Goal: Navigation & Orientation: Find specific page/section

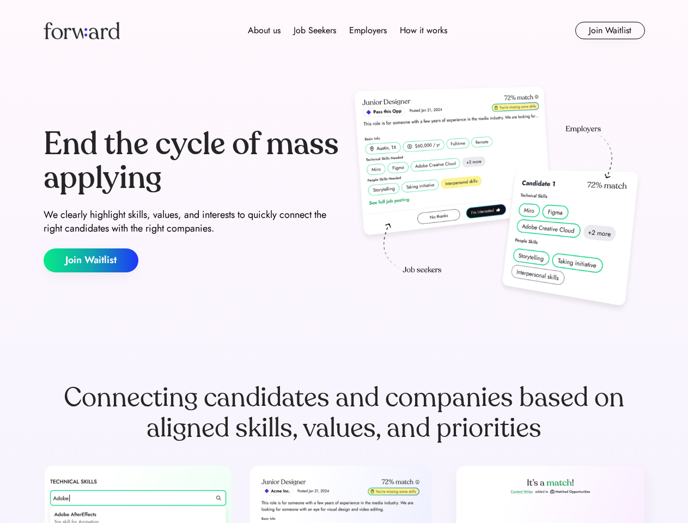
click at [344, 262] on div "End the cycle of mass applying We clearly highlight skills, values, and interes…" at bounding box center [345, 200] width 602 height 234
click at [344, 31] on div "About us Job Seekers Employers How it works" at bounding box center [347, 30] width 429 height 13
click at [82, 31] on img at bounding box center [82, 30] width 76 height 17
click at [348, 31] on div "About us Job Seekers Employers How it works" at bounding box center [347, 30] width 429 height 13
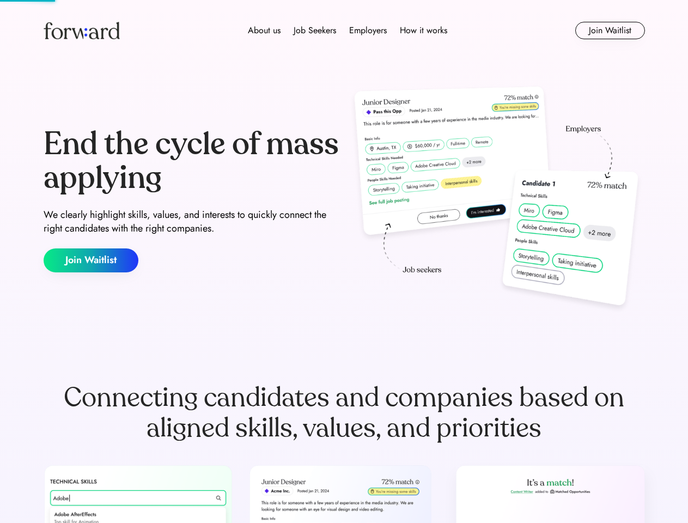
click at [264, 31] on div "About us" at bounding box center [264, 30] width 33 height 13
click at [315, 31] on div "Job Seekers" at bounding box center [315, 30] width 43 height 13
click at [368, 31] on div "Employers" at bounding box center [368, 30] width 38 height 13
click at [423, 31] on div "How it works" at bounding box center [423, 30] width 47 height 13
click at [610, 31] on button "Join Waitlist" at bounding box center [610, 30] width 70 height 17
